Goal: Task Accomplishment & Management: Use online tool/utility

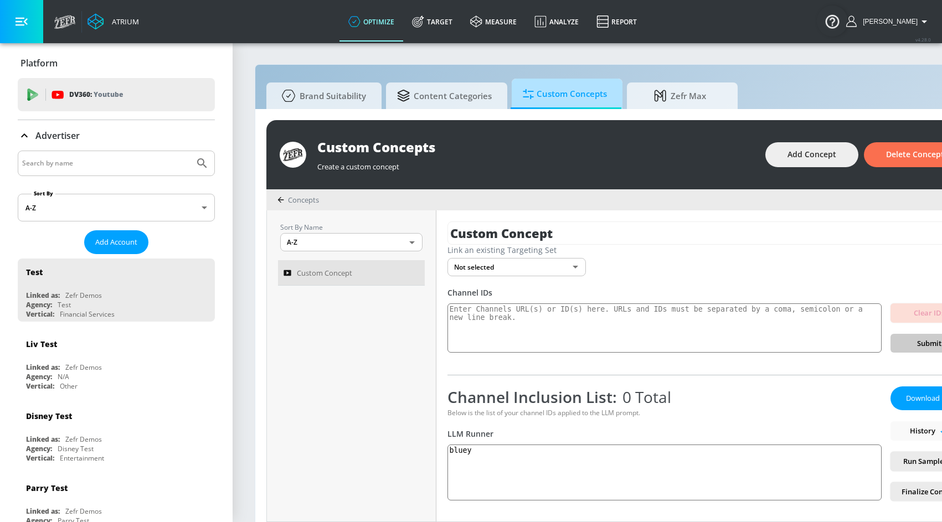
click at [560, 96] on span "Custom Concepts" at bounding box center [565, 94] width 84 height 27
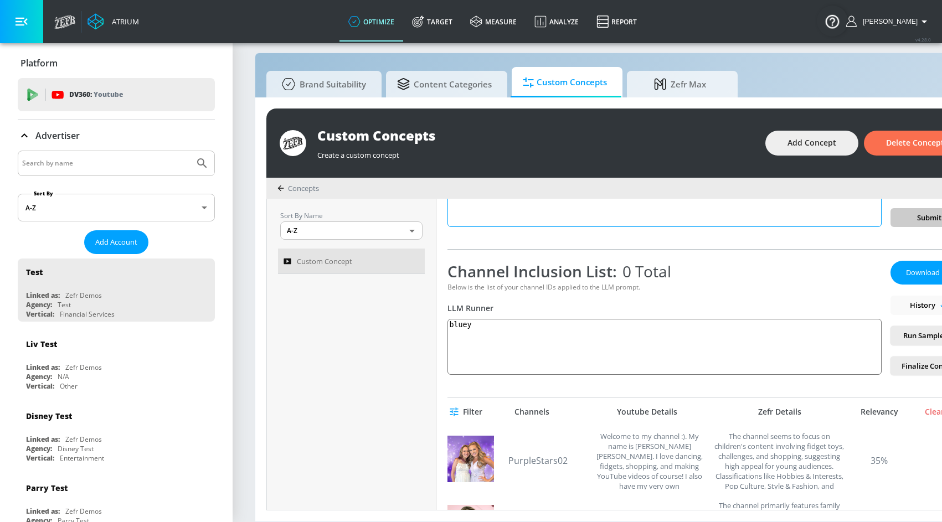
scroll to position [121, 0]
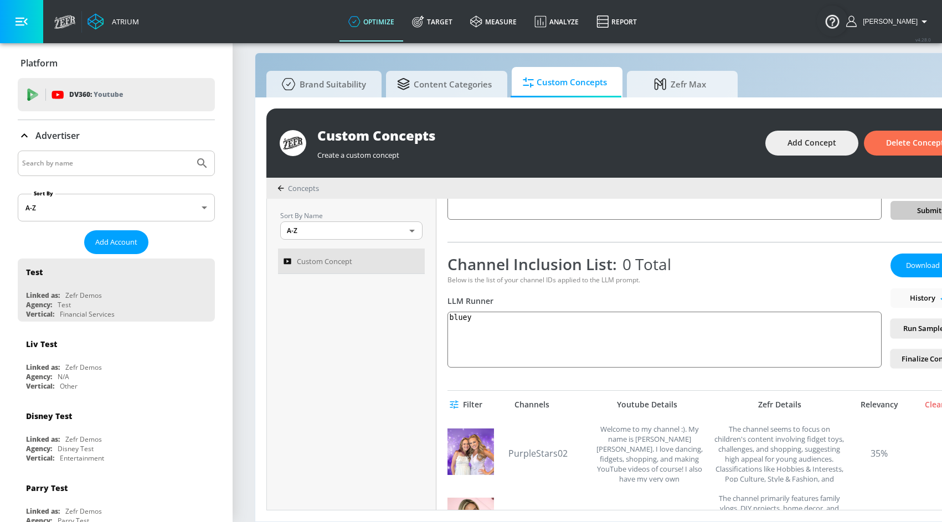
click at [279, 186] on icon at bounding box center [281, 189] width 6 height 6
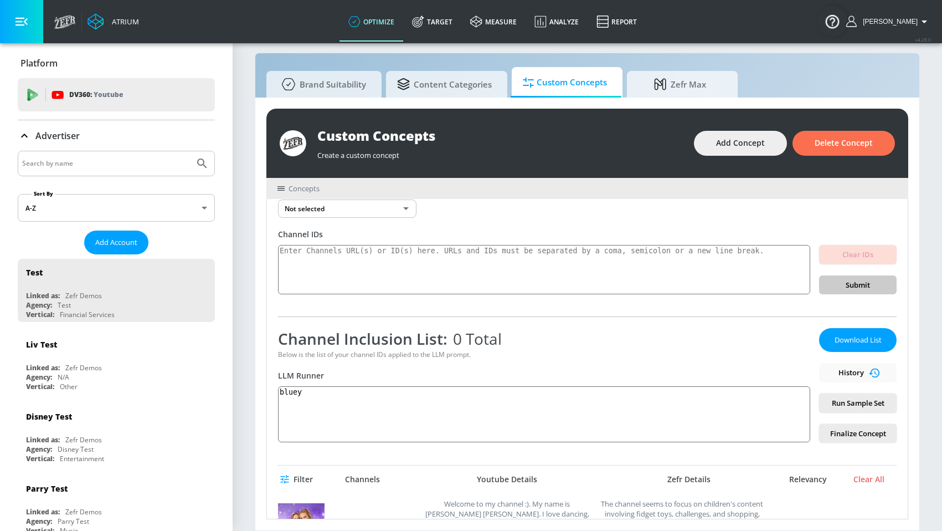
scroll to position [0, 0]
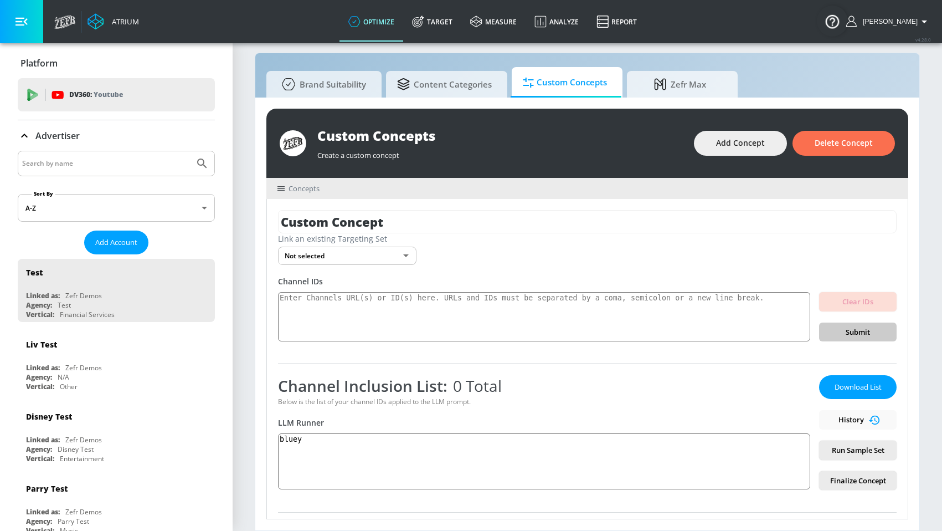
click at [353, 242] on div "Link an existing Targeting Set" at bounding box center [587, 238] width 619 height 11
click at [328, 315] on textarea at bounding box center [544, 317] width 532 height 50
click at [390, 255] on body "Atrium optimize Target measure Analyze Report optimize Target measure Analyze R…" at bounding box center [471, 259] width 942 height 542
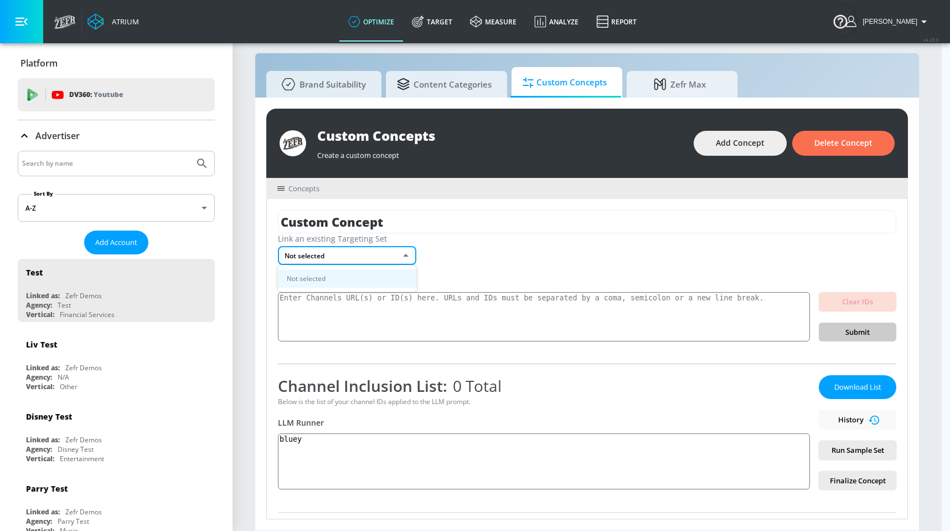
click at [492, 252] on div at bounding box center [475, 265] width 950 height 531
